Goal: Communication & Community: Answer question/provide support

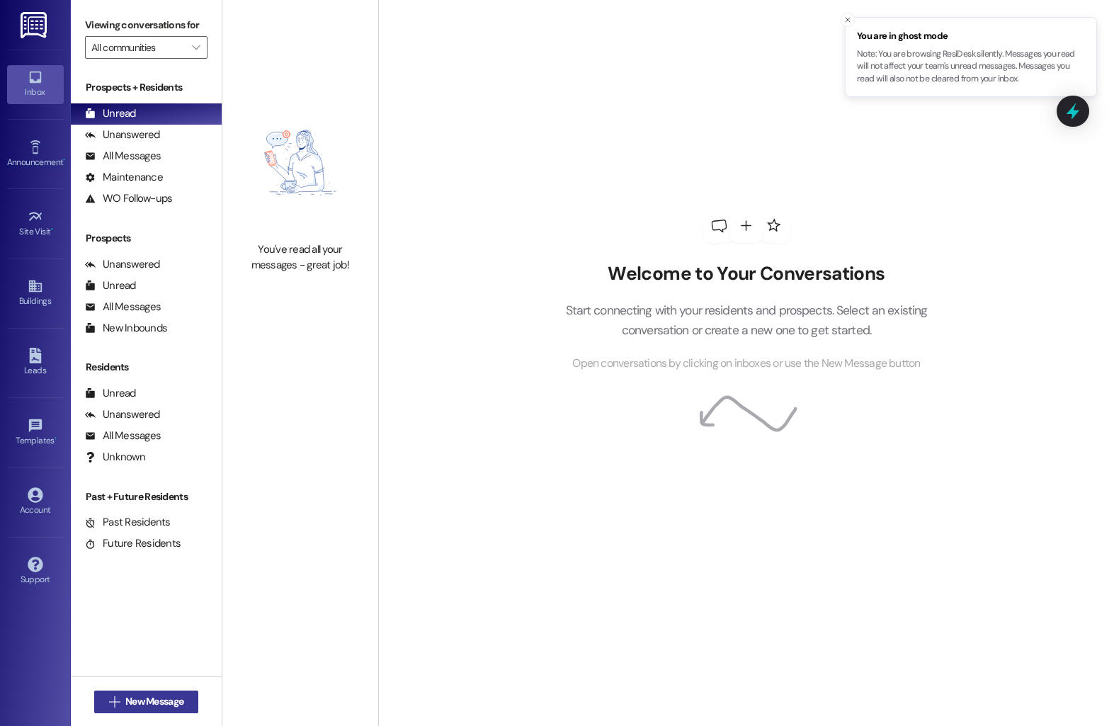
click at [136, 709] on button " New Message" at bounding box center [146, 701] width 105 height 23
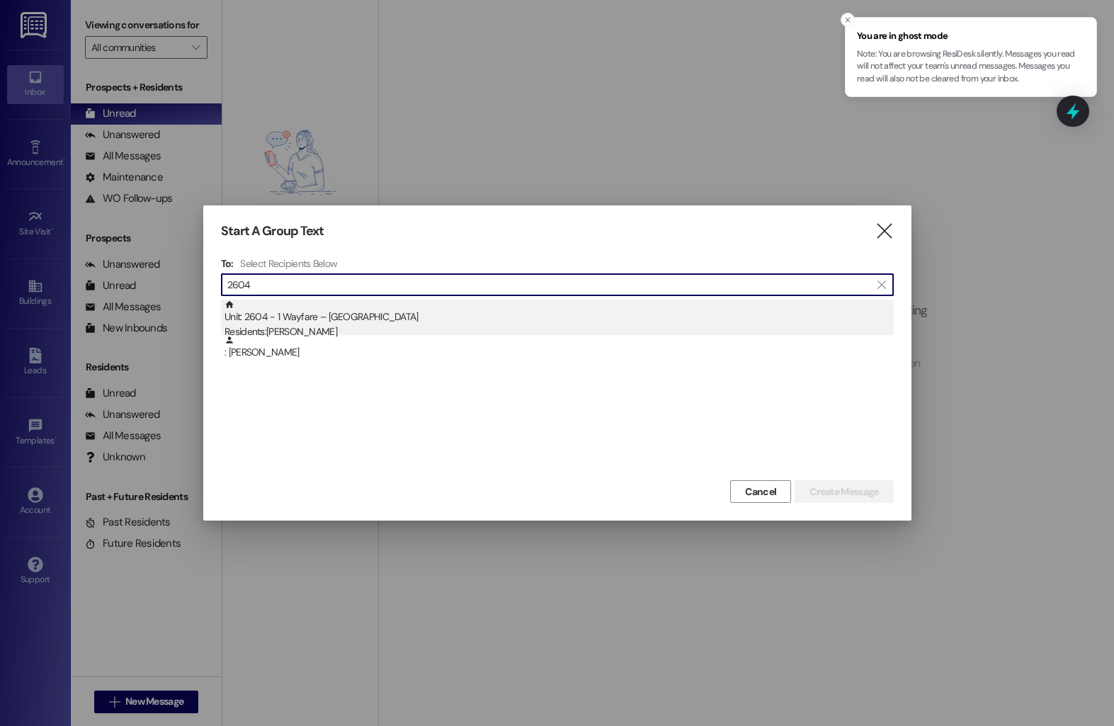
type input "2604"
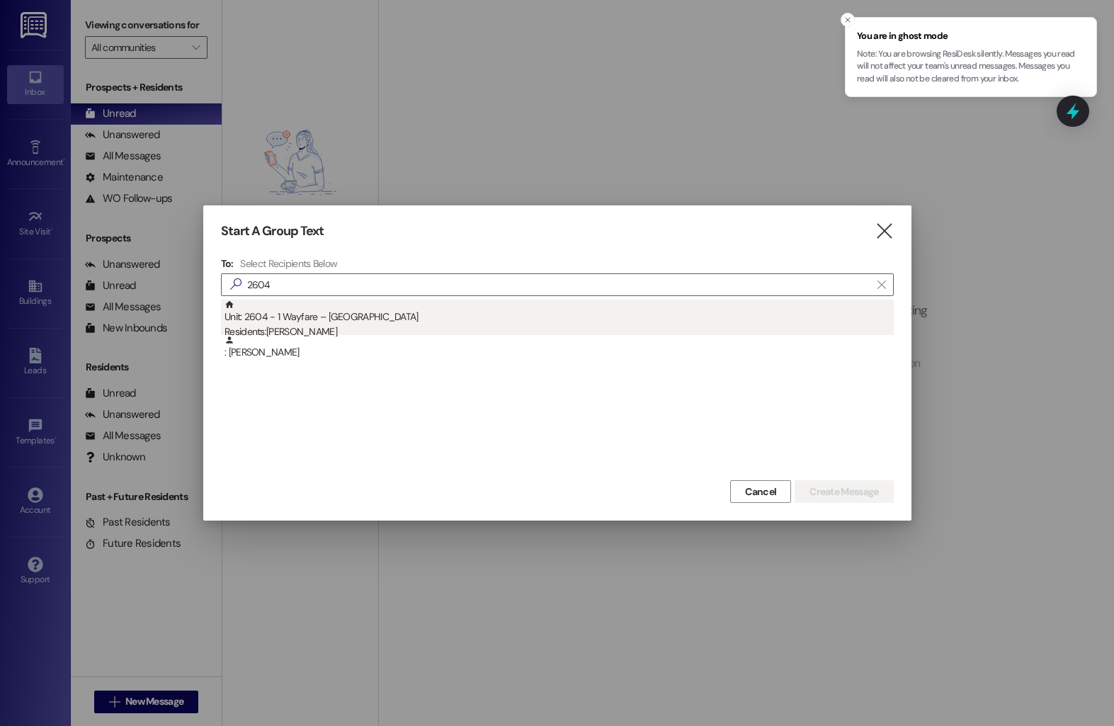
click at [411, 308] on div "Unit: 2604 - 1 Wayfare – Cumberland Park Residents: Staci Spencer - Roth" at bounding box center [558, 320] width 669 height 40
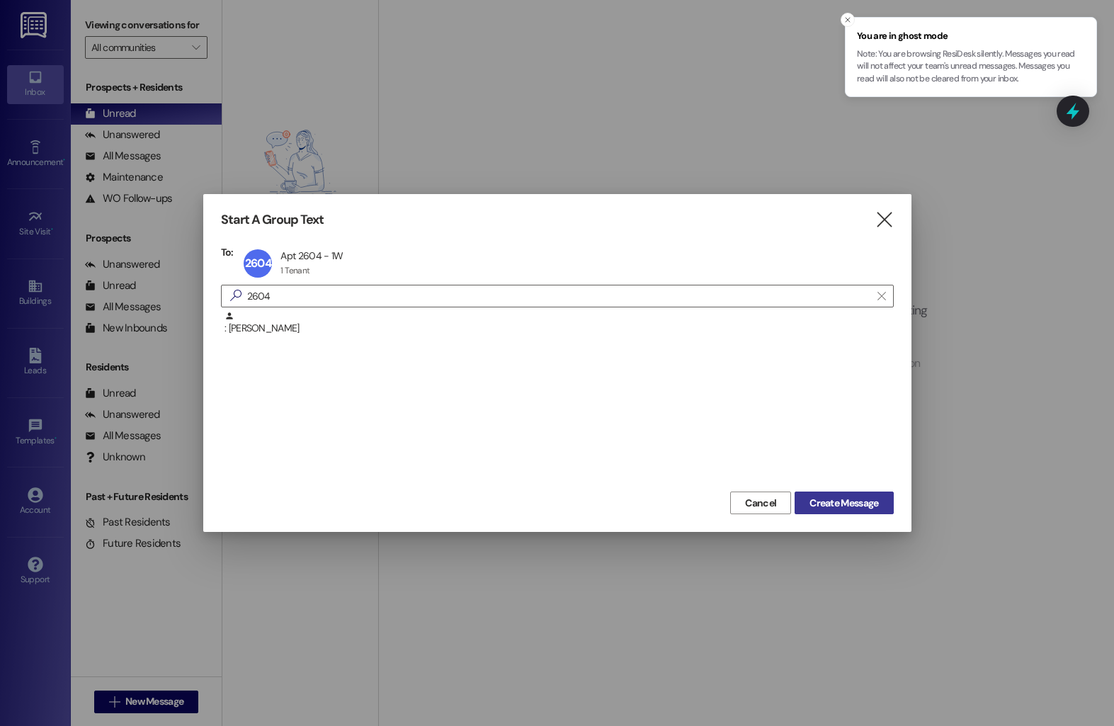
click at [825, 498] on span "Create Message" at bounding box center [843, 503] width 69 height 15
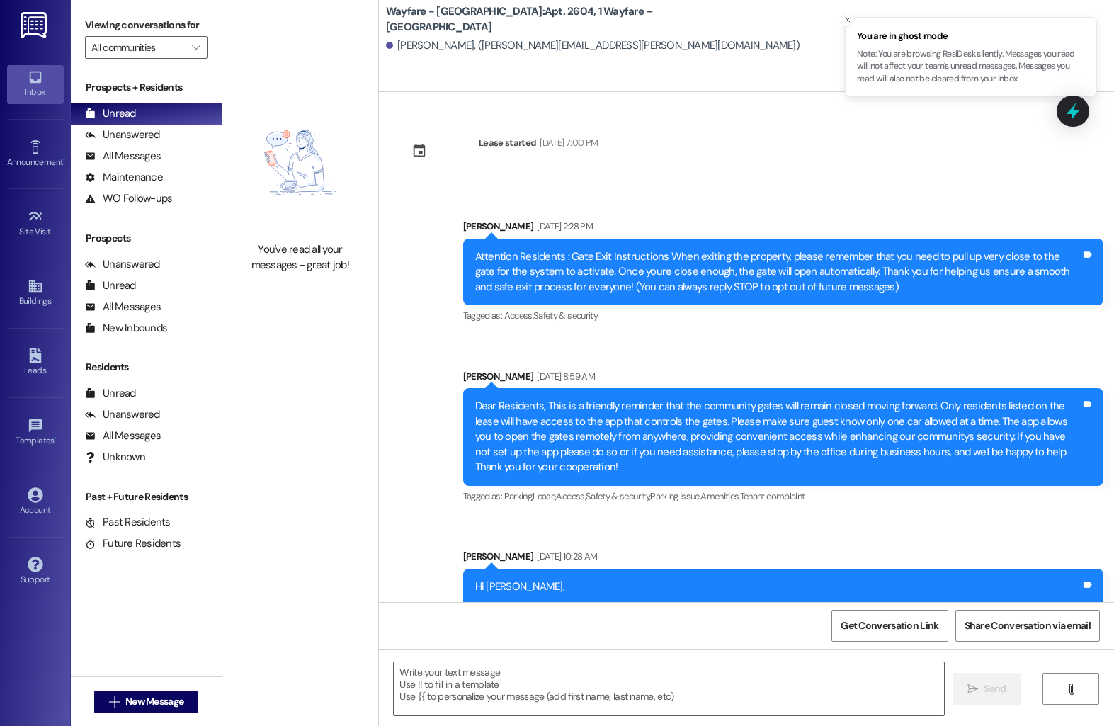
scroll to position [13206, 0]
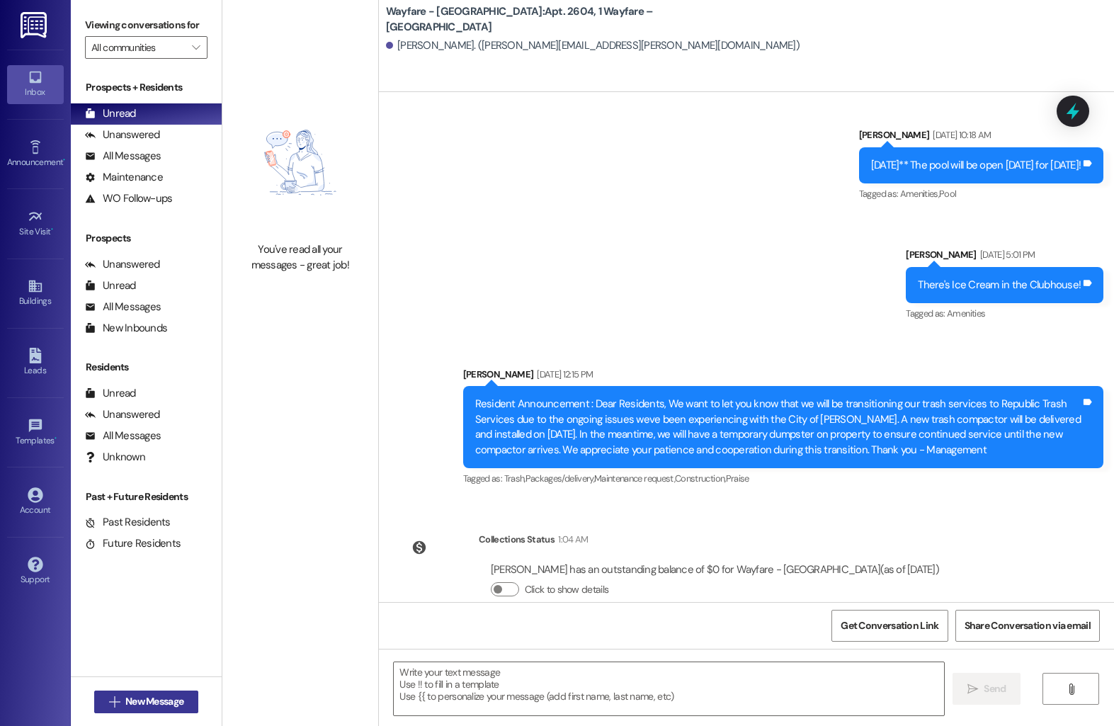
click at [156, 702] on span "New Message" at bounding box center [154, 701] width 58 height 15
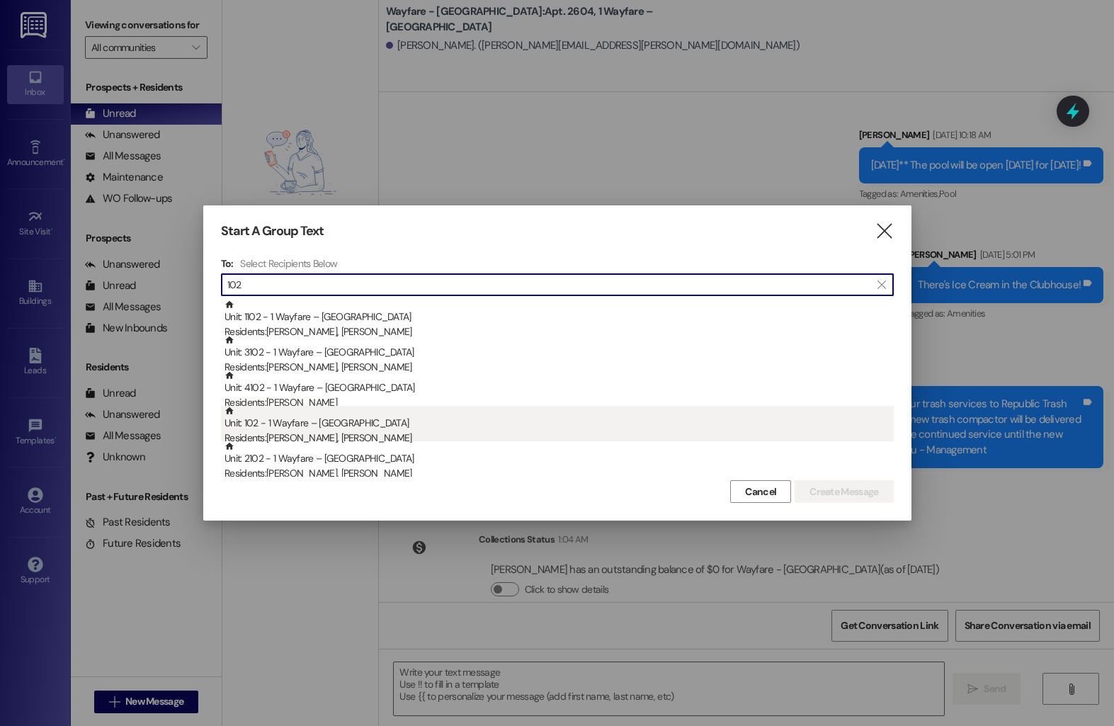
type input "102"
click at [355, 421] on div "Unit: 102 - 1 Wayfare – Cumberland Park Residents: Ian Shine, Shennel Shine" at bounding box center [558, 426] width 669 height 40
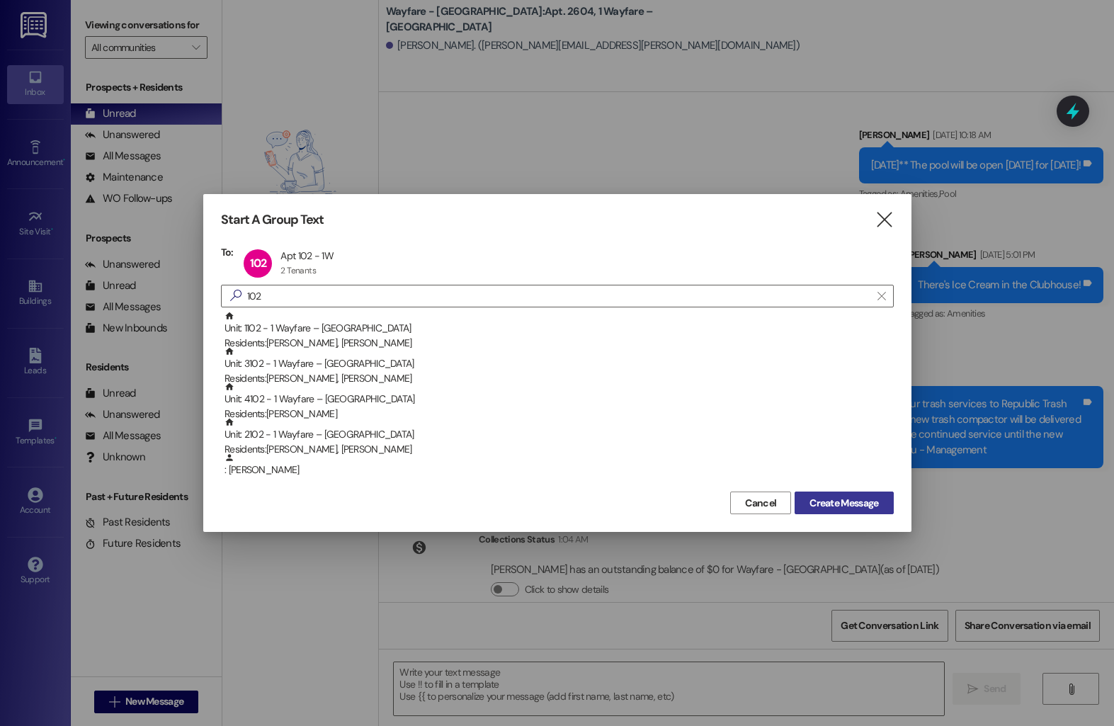
click at [806, 503] on span "Create Message" at bounding box center [843, 503] width 74 height 15
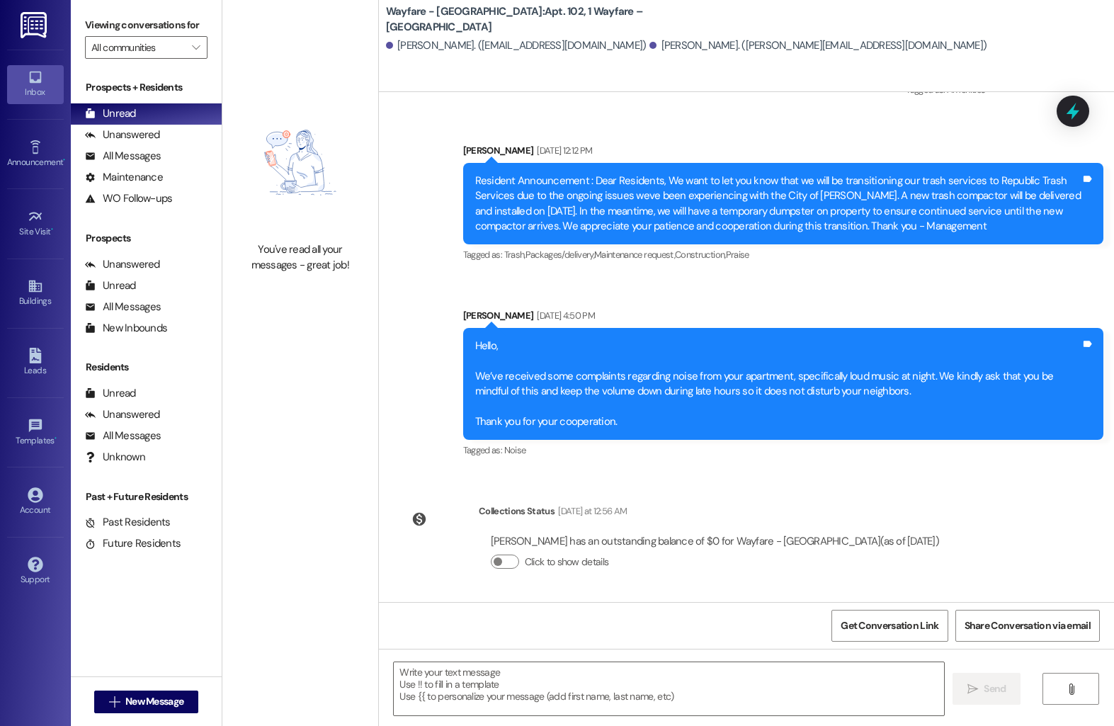
scroll to position [773, 0]
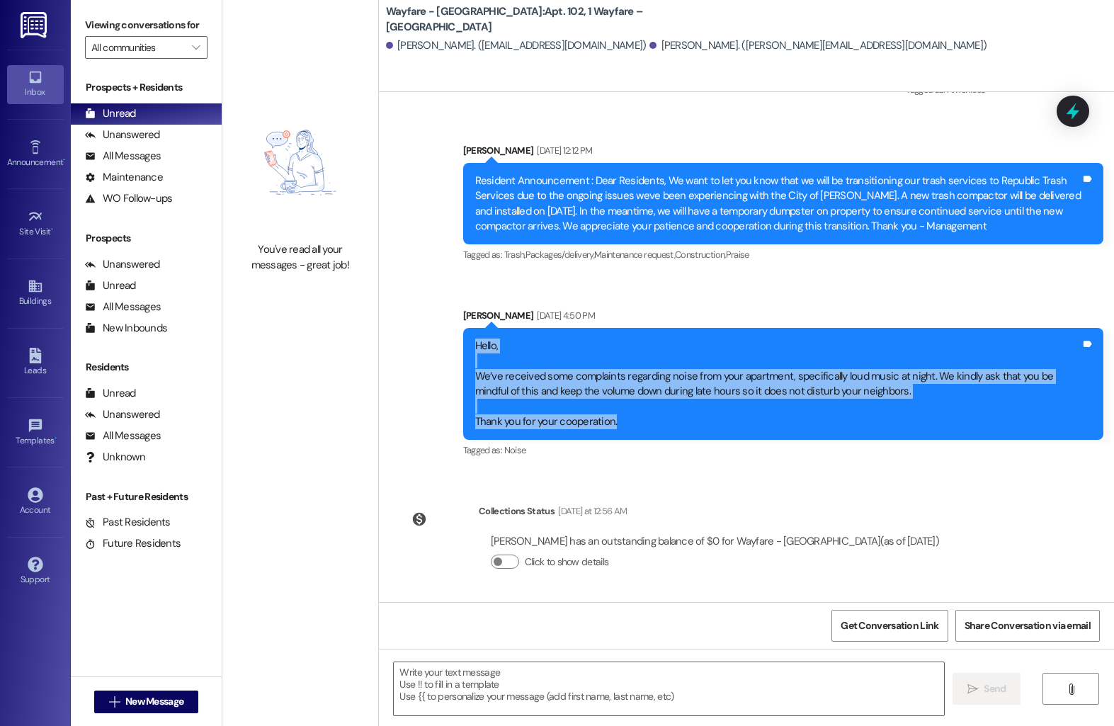
drag, startPoint x: 464, startPoint y: 345, endPoint x: 637, endPoint y: 432, distance: 193.5
click at [637, 432] on div "Hello, We’ve received some complaints regarding noise from your apartment, spec…" at bounding box center [783, 384] width 640 height 113
copy div "Hello, We’ve received some complaints regarding noise from your apartment, spec…"
click at [154, 703] on span "New Message" at bounding box center [154, 701] width 58 height 15
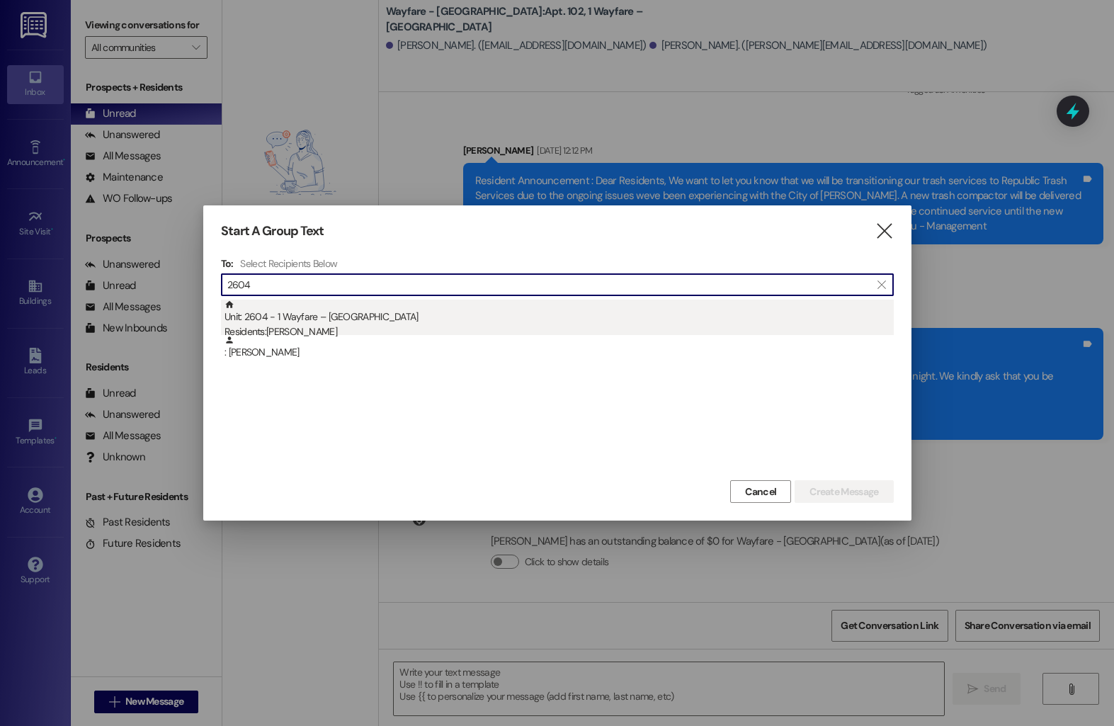
type input "2604"
click at [435, 326] on div "Residents: Staci Spencer - Roth" at bounding box center [558, 331] width 669 height 15
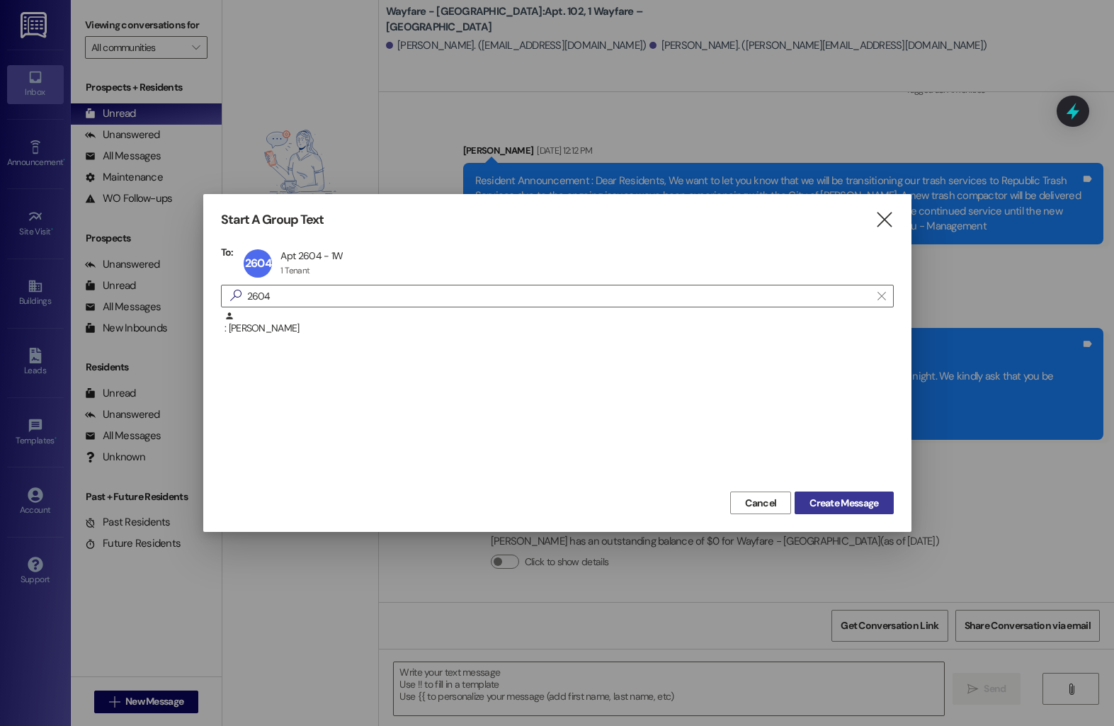
click at [833, 494] on button "Create Message" at bounding box center [843, 502] width 98 height 23
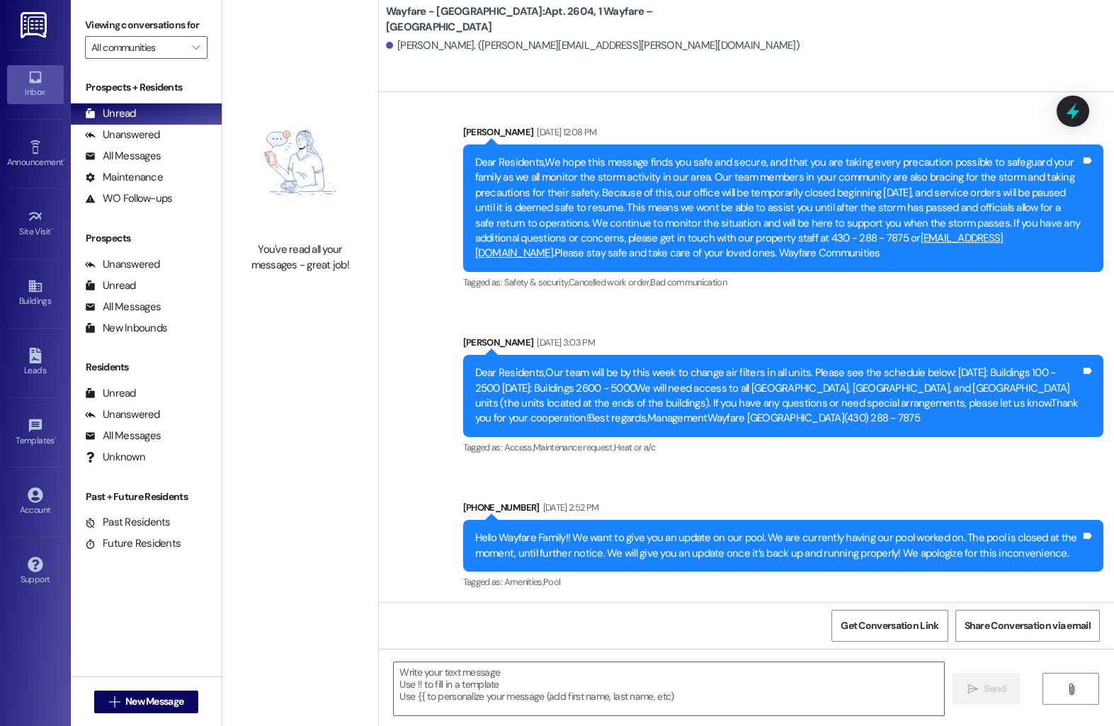
scroll to position [13206, 0]
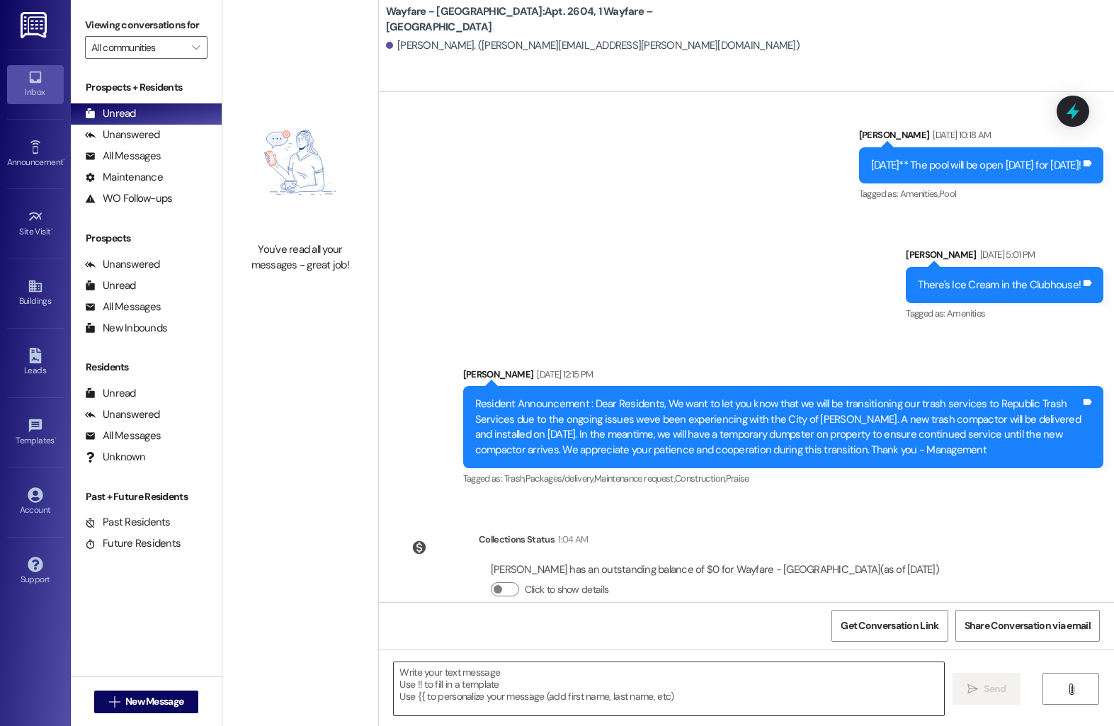
click at [464, 680] on textarea at bounding box center [669, 688] width 550 height 53
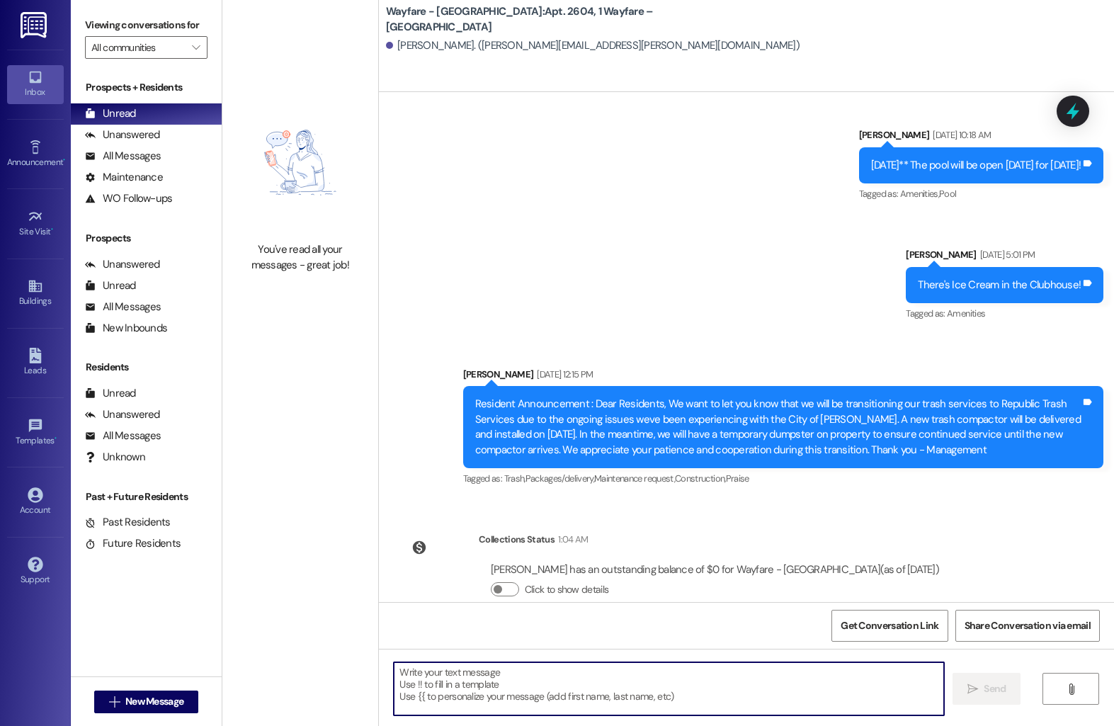
paste textarea "Hello, We’ve received some complaints regarding noise from your apartment, spec…"
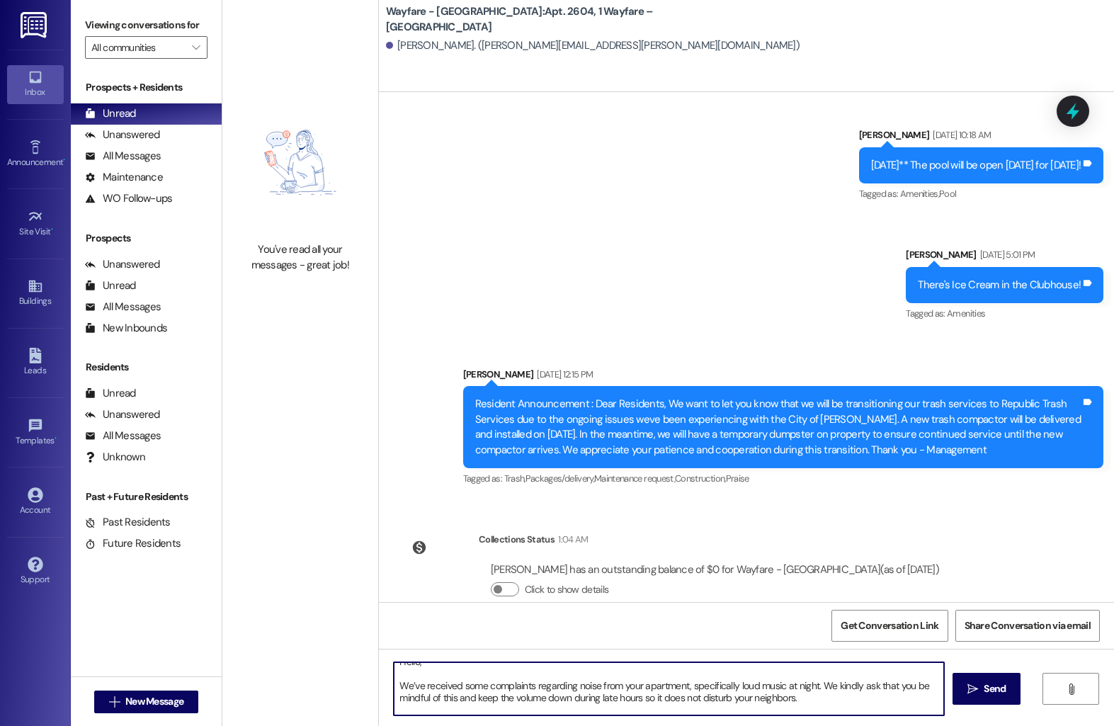
scroll to position [16, 0]
drag, startPoint x: 778, startPoint y: 681, endPoint x: 753, endPoint y: 681, distance: 25.5
click at [753, 681] on textarea "Hello, We’ve received some complaints regarding noise from your apartment, spec…" at bounding box center [669, 688] width 550 height 53
click at [829, 683] on textarea "Hello, We’ve received some complaints regarding noise from your apartment, spec…" at bounding box center [669, 688] width 550 height 53
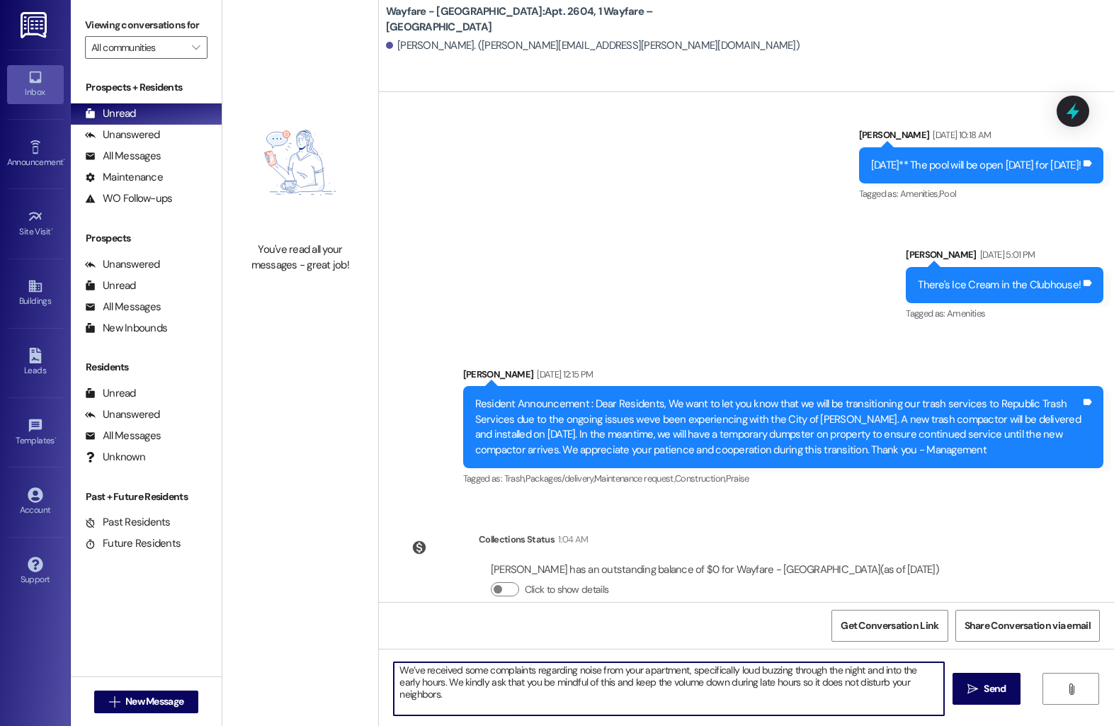
scroll to position [28, 0]
type textarea "Hello, We’ve received some complaints regarding noise from your apartment, spec…"
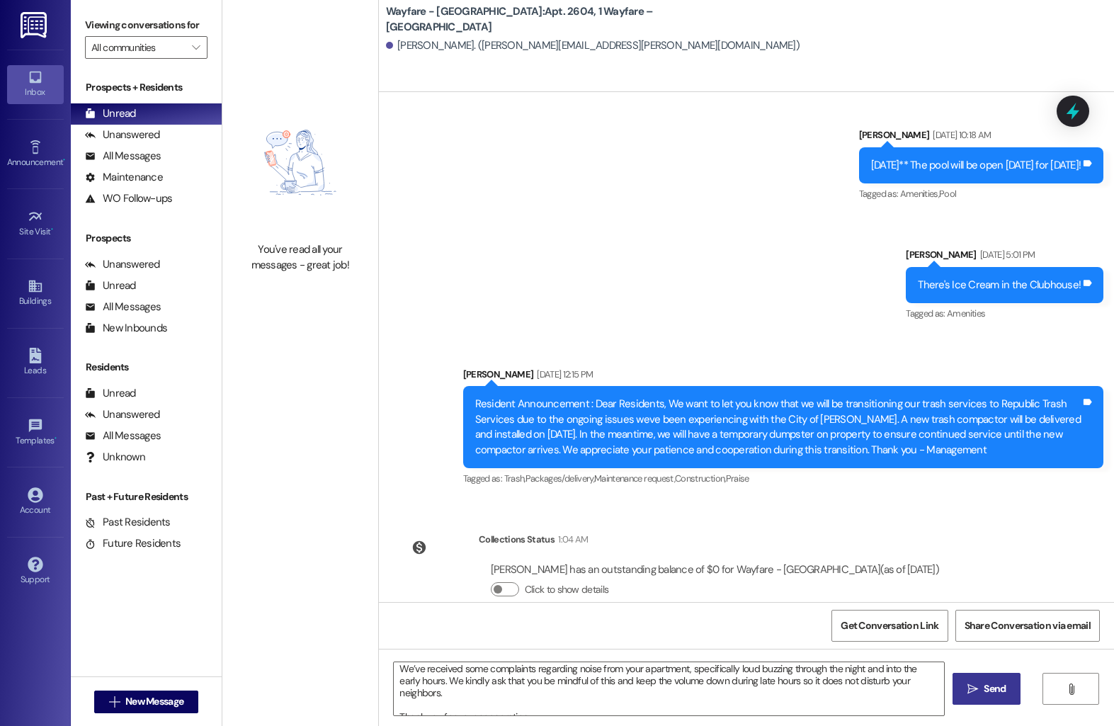
click at [986, 700] on button " Send" at bounding box center [986, 689] width 69 height 32
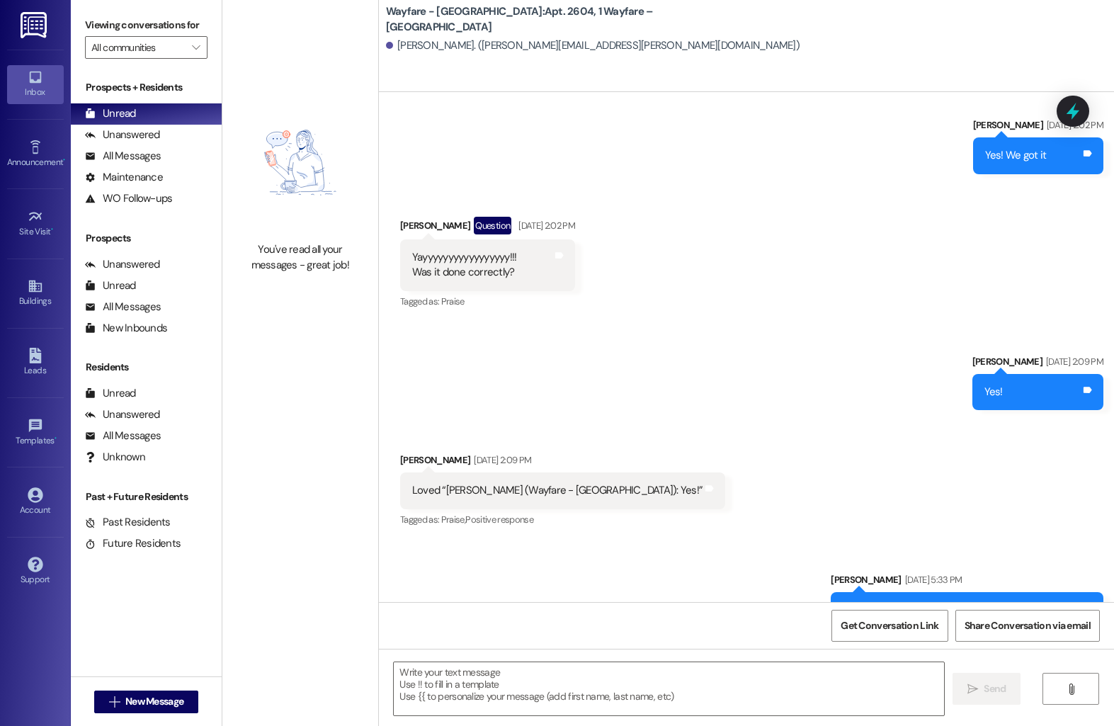
scroll to position [12338, 0]
